Goal: Information Seeking & Learning: Compare options

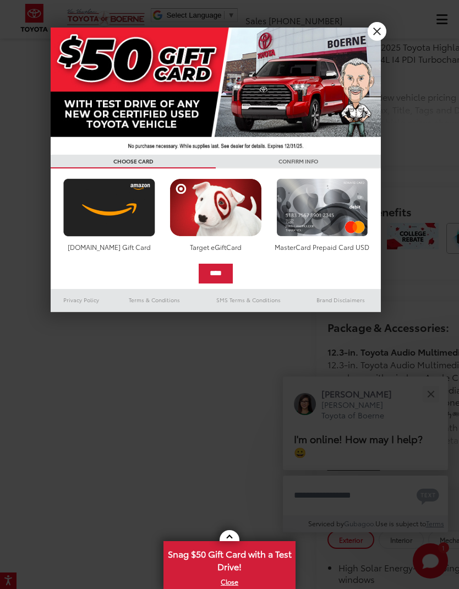
scroll to position [648, 0]
click at [386, 28] on div at bounding box center [229, 294] width 459 height 589
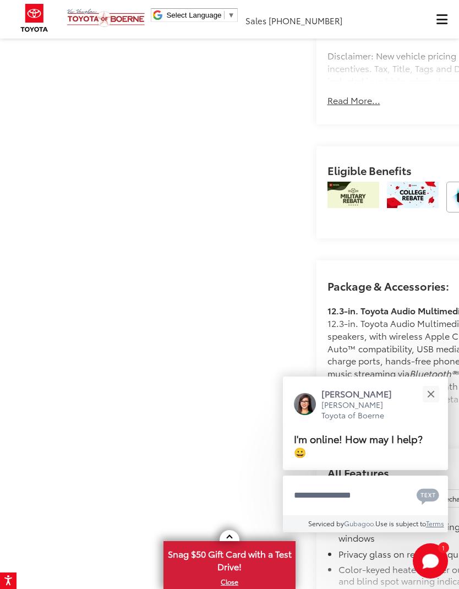
scroll to position [690, 0]
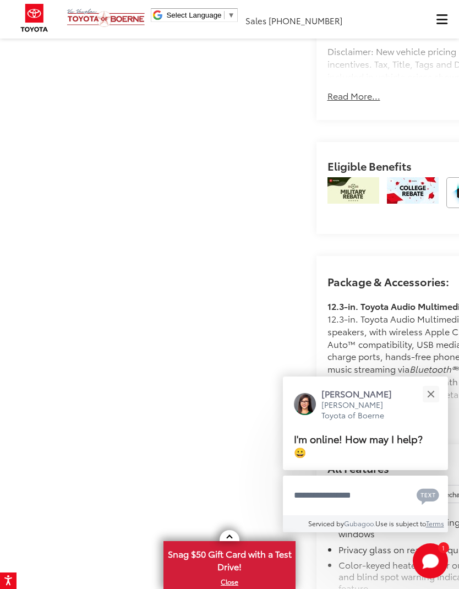
click at [430, 405] on button "Close" at bounding box center [431, 394] width 24 height 24
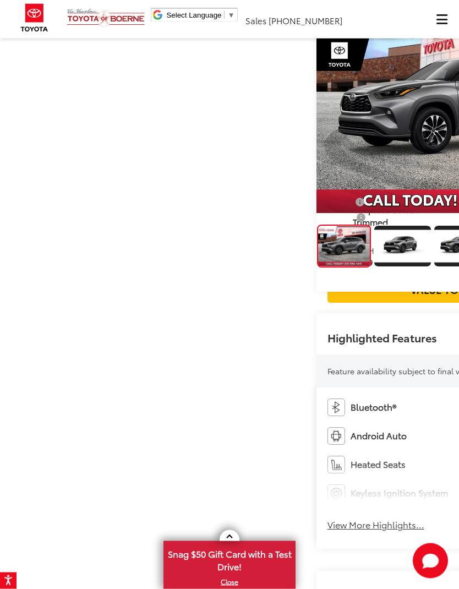
scroll to position [0, 0]
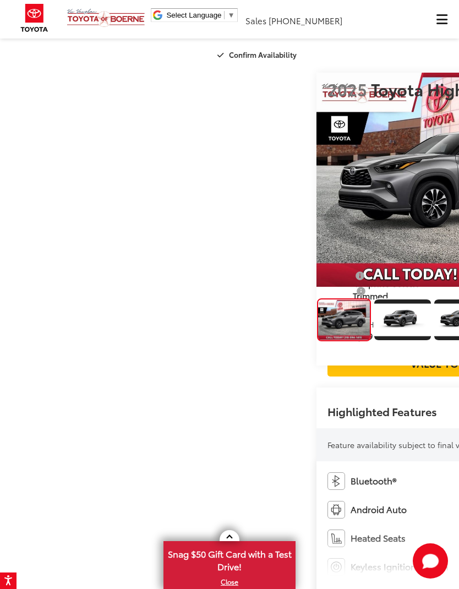
click at [440, 20] on span "Click to show site navigation" at bounding box center [441, 19] width 11 height 1
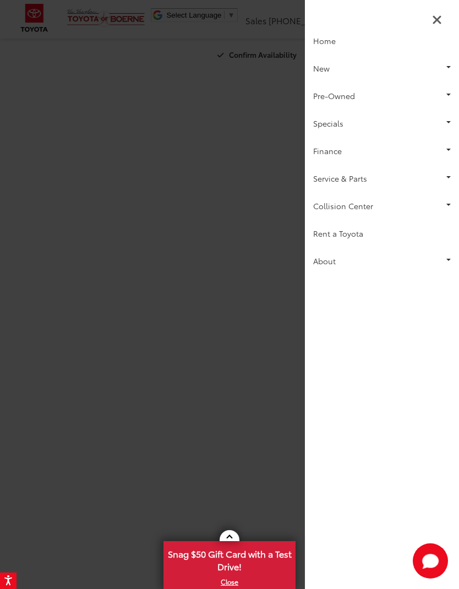
click at [363, 72] on link "New" at bounding box center [382, 68] width 154 height 28
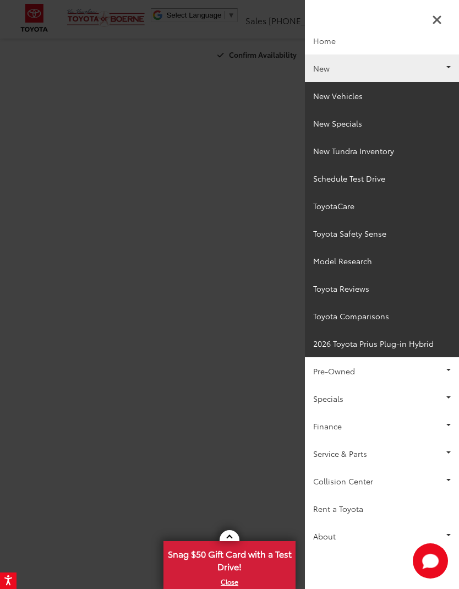
click at [379, 96] on link "New Vehicles" at bounding box center [382, 96] width 154 height 28
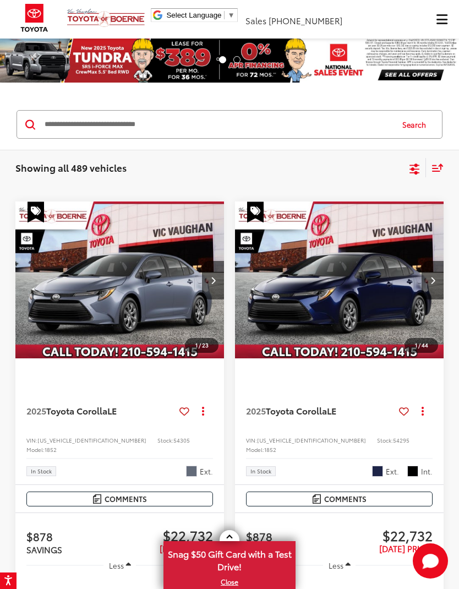
click at [436, 164] on icon "Select sort value" at bounding box center [437, 167] width 12 height 8
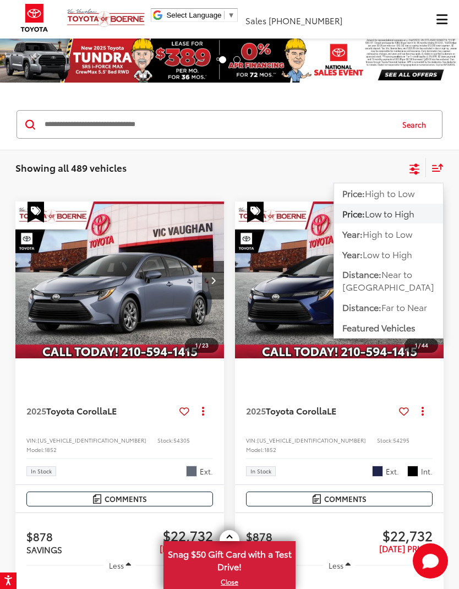
click at [418, 167] on icon "Select filters" at bounding box center [415, 169] width 14 height 14
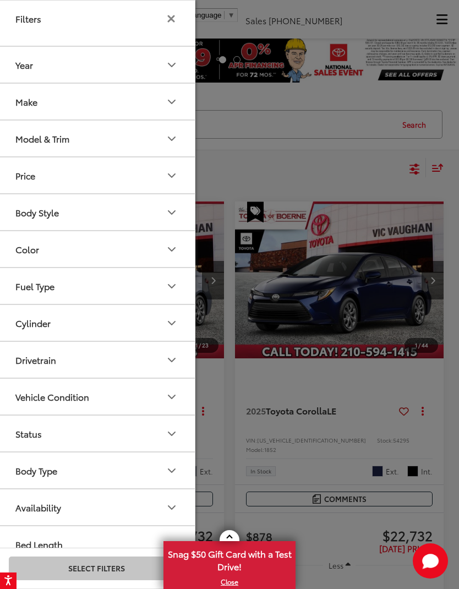
click at [419, 165] on div at bounding box center [229, 294] width 459 height 589
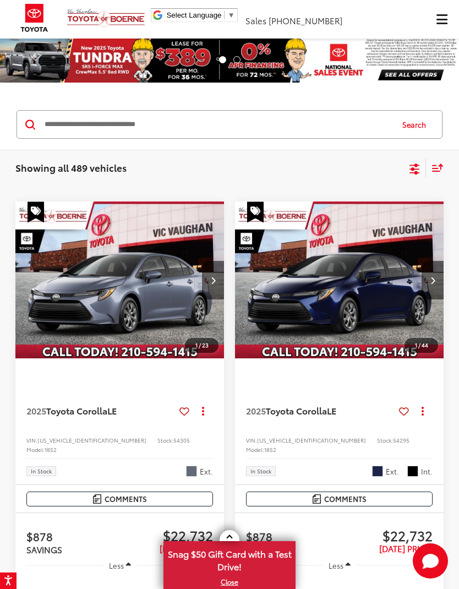
click at [415, 166] on icon "Select filters" at bounding box center [414, 166] width 10 height 7
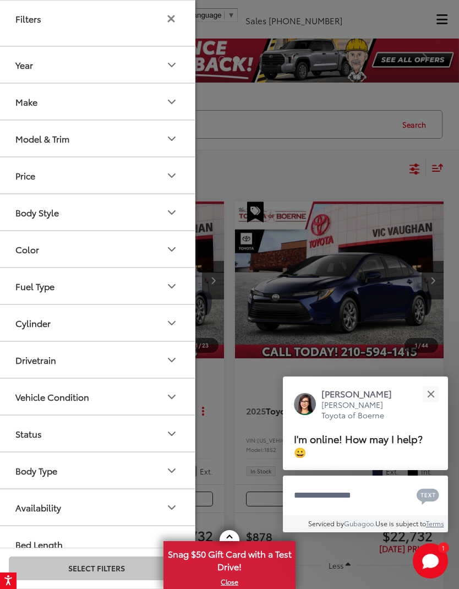
click at [29, 139] on div "Model & Trim" at bounding box center [42, 138] width 54 height 10
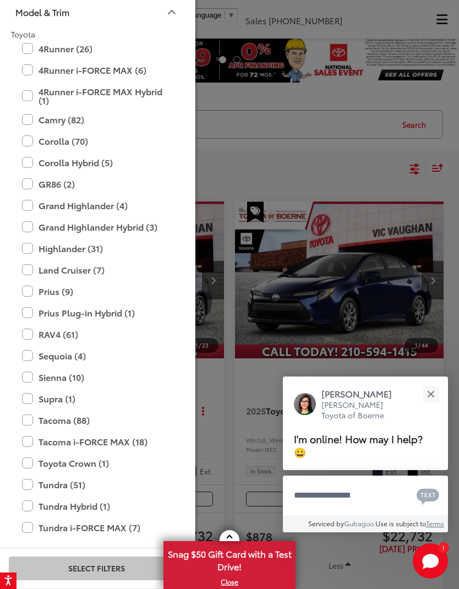
scroll to position [126, 0]
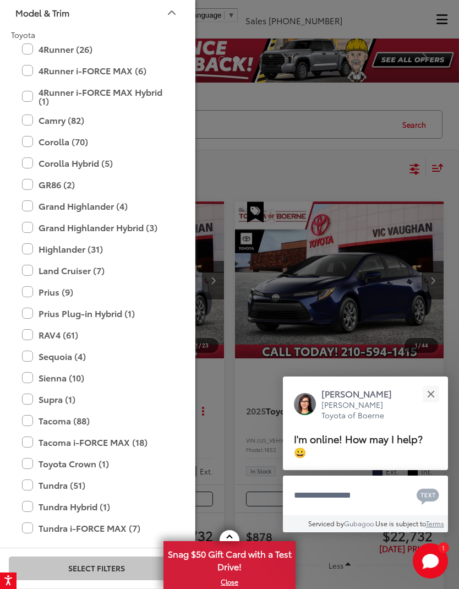
click at [31, 253] on label "Highlander (31)" at bounding box center [96, 248] width 149 height 19
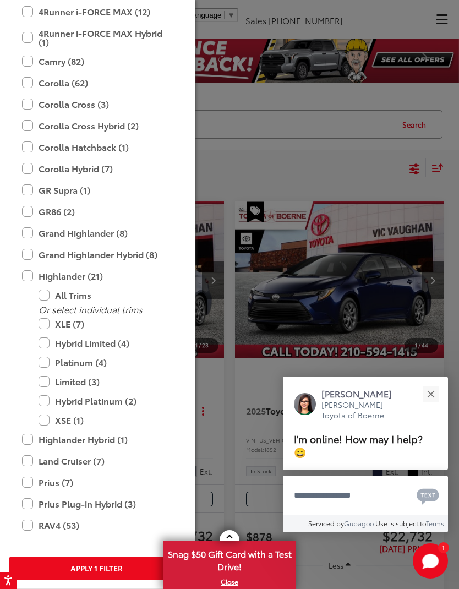
scroll to position [195, 0]
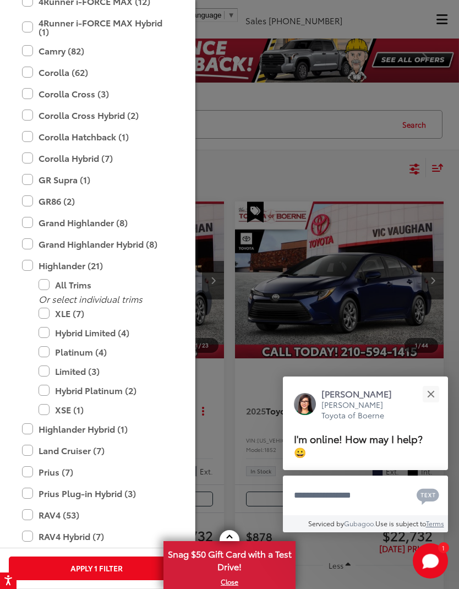
click at [125, 332] on label "Hybrid Limited (4)" at bounding box center [105, 332] width 132 height 19
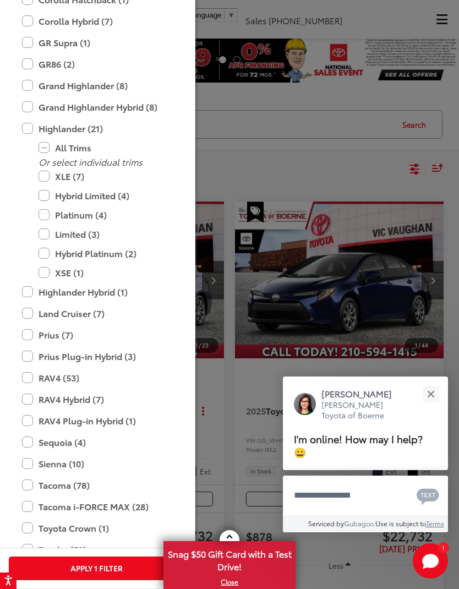
scroll to position [321, 0]
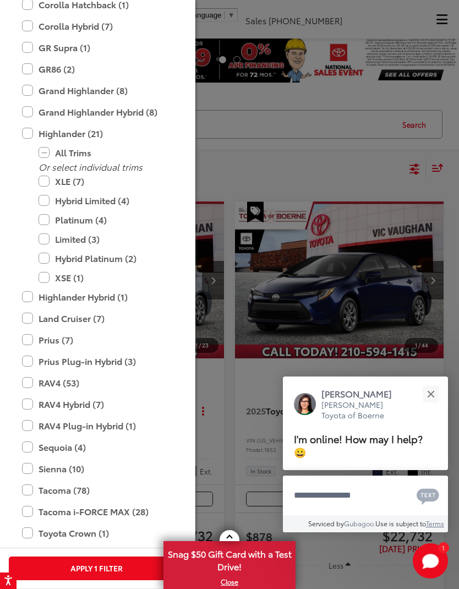
click at [31, 403] on label "RAV4 Hybrid (7)" at bounding box center [96, 403] width 149 height 19
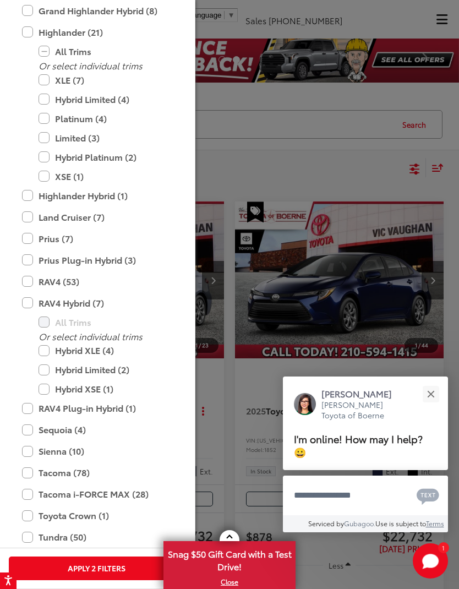
scroll to position [421, 0]
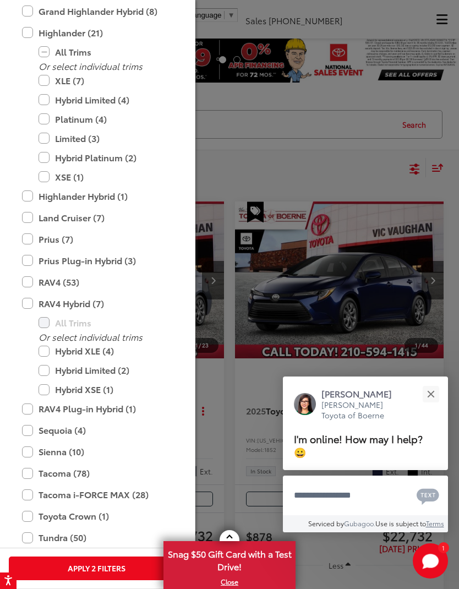
click at [24, 37] on label "Highlander (21)" at bounding box center [96, 32] width 149 height 19
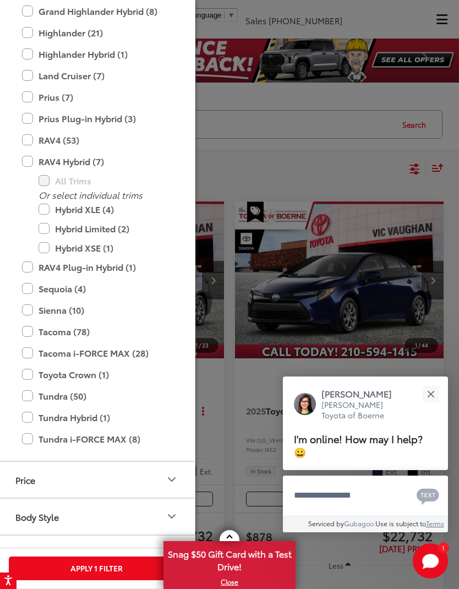
click at [26, 161] on label "RAV4 Hybrid (7)" at bounding box center [96, 161] width 149 height 19
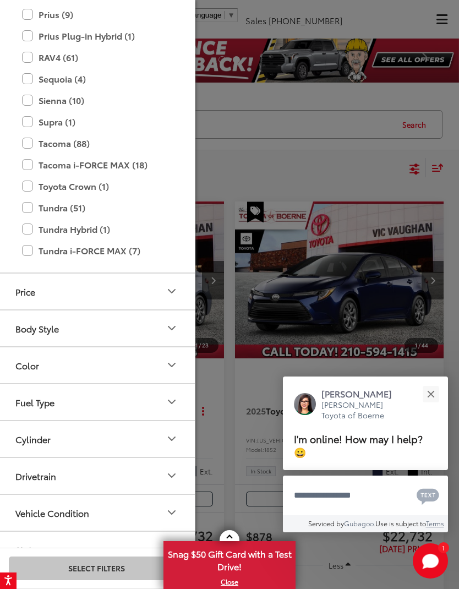
scroll to position [390, 0]
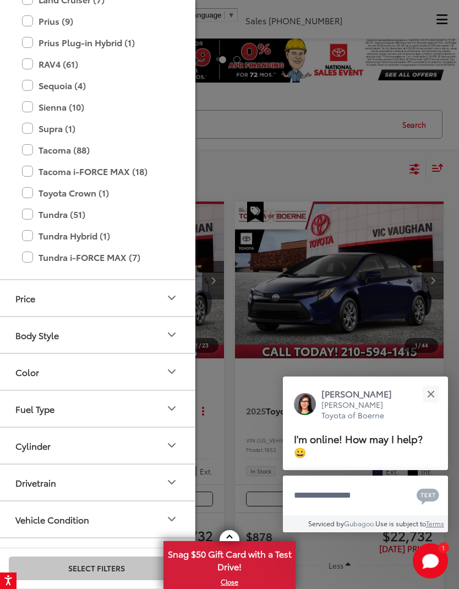
click at [26, 67] on label "RAV4 (61)" at bounding box center [96, 63] width 149 height 19
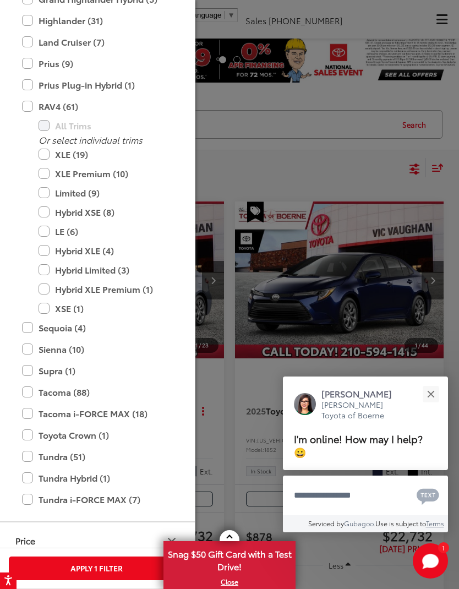
scroll to position [356, 0]
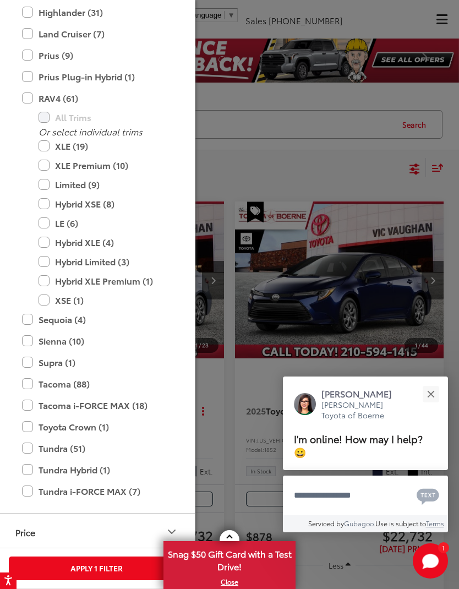
click at [103, 200] on label "Hybrid XSE (8)" at bounding box center [105, 203] width 132 height 19
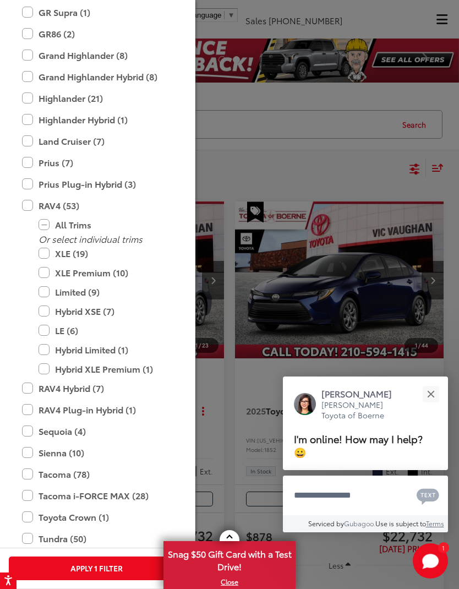
click at [427, 401] on button "Close" at bounding box center [431, 394] width 24 height 24
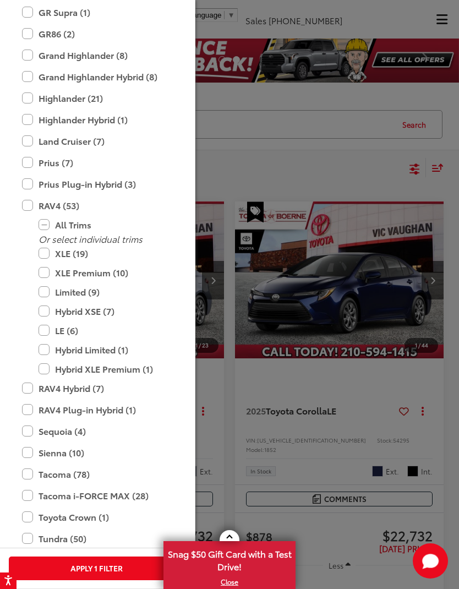
click at [116, 572] on button "Apply 1 Filter" at bounding box center [96, 568] width 175 height 24
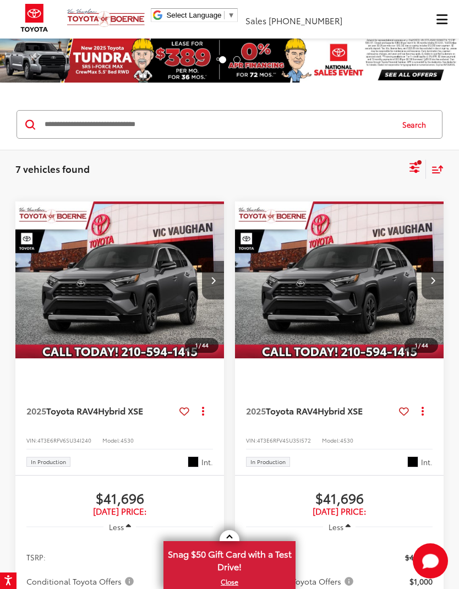
click at [442, 161] on div "Sort" at bounding box center [435, 169] width 18 height 19
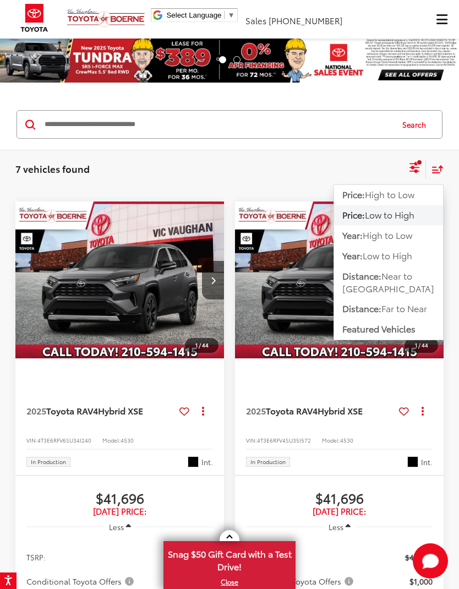
click at [414, 171] on icon "Select filters" at bounding box center [414, 171] width 10 height 4
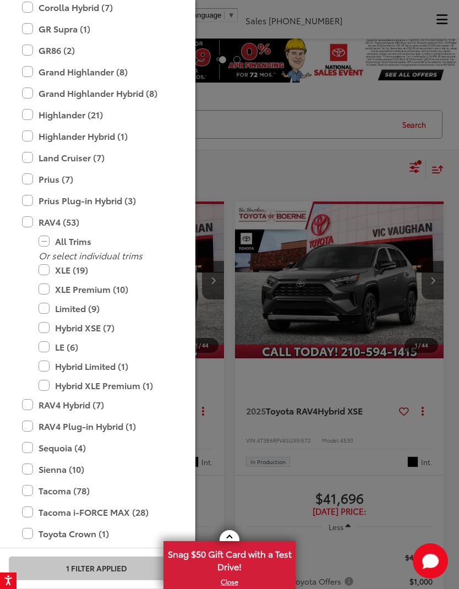
click at [25, 220] on label "RAV4 (53)" at bounding box center [96, 221] width 149 height 19
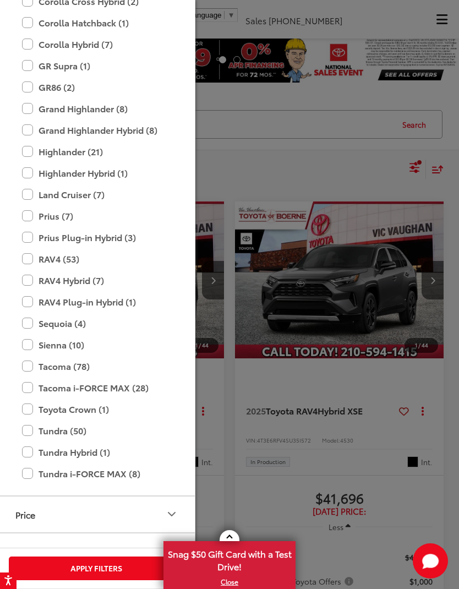
scroll to position [320, 0]
click at [28, 172] on label "Highlander Hybrid (1)" at bounding box center [96, 172] width 149 height 19
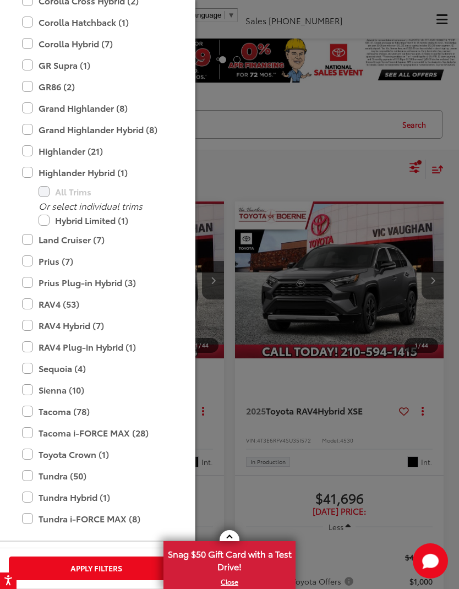
click at [404, 158] on div at bounding box center [229, 294] width 459 height 589
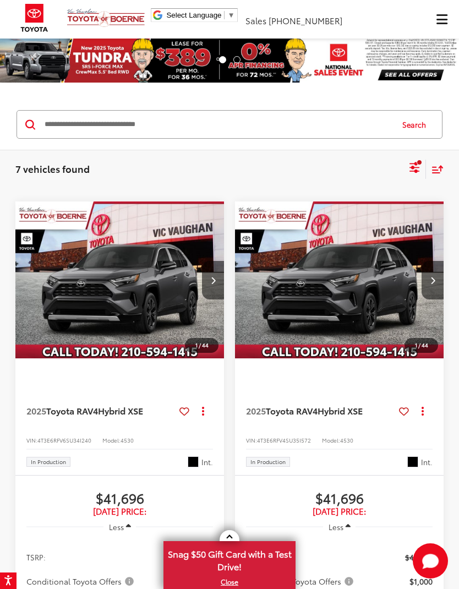
click at [438, 162] on div "Sort" at bounding box center [435, 169] width 18 height 19
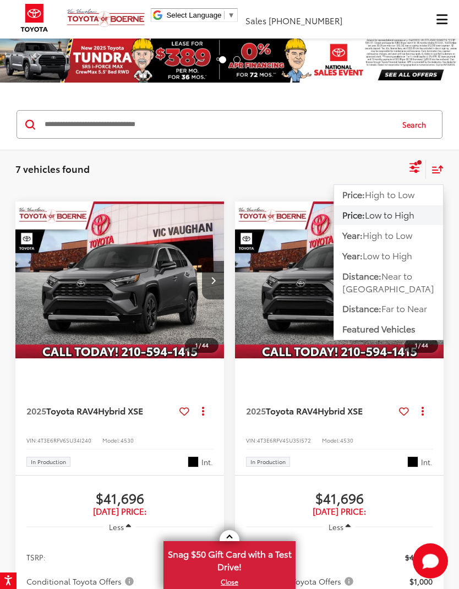
click at [412, 164] on icon "Select filters" at bounding box center [414, 165] width 10 height 7
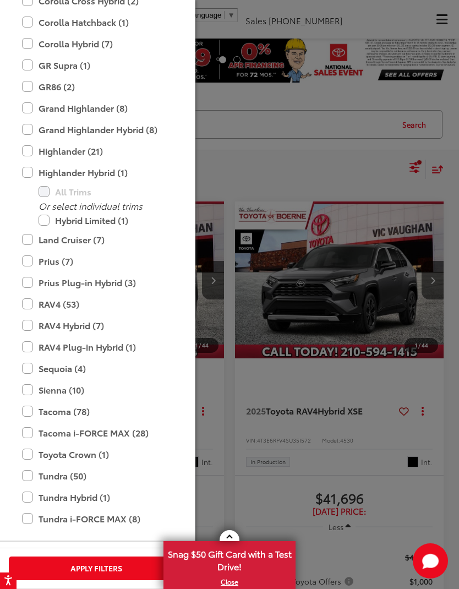
click at [412, 168] on div at bounding box center [229, 294] width 459 height 589
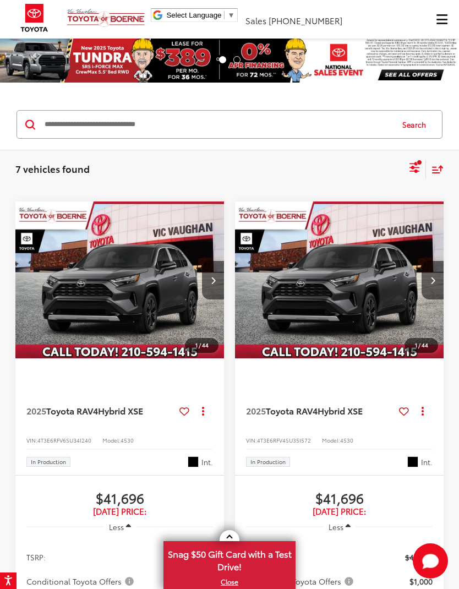
click at [412, 171] on icon "Select filters" at bounding box center [414, 171] width 10 height 4
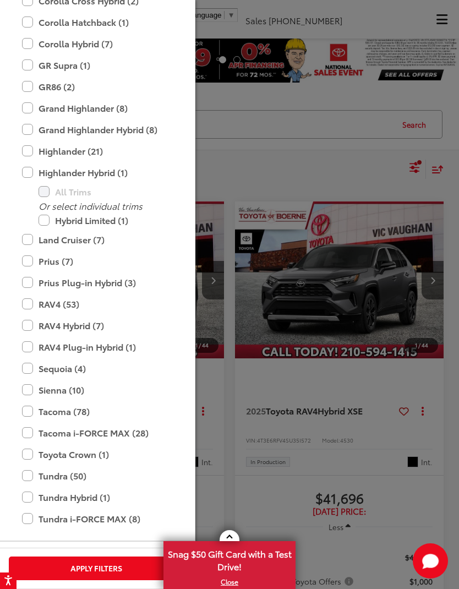
click at [84, 571] on button "Apply Filters" at bounding box center [96, 568] width 175 height 24
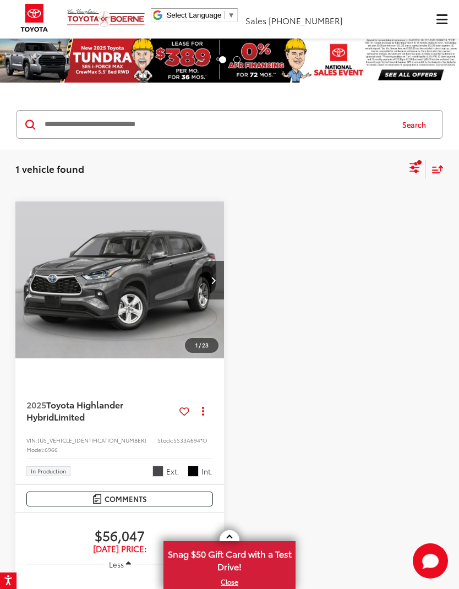
click at [416, 162] on div "Select filters" at bounding box center [419, 163] width 6 height 6
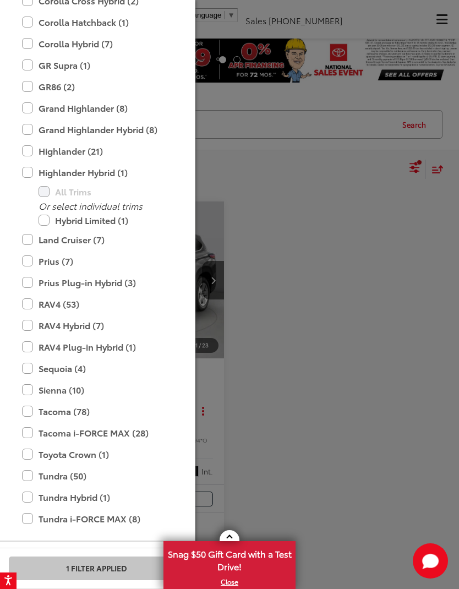
click at [418, 182] on div at bounding box center [229, 294] width 459 height 589
